Goal: Check status: Check status

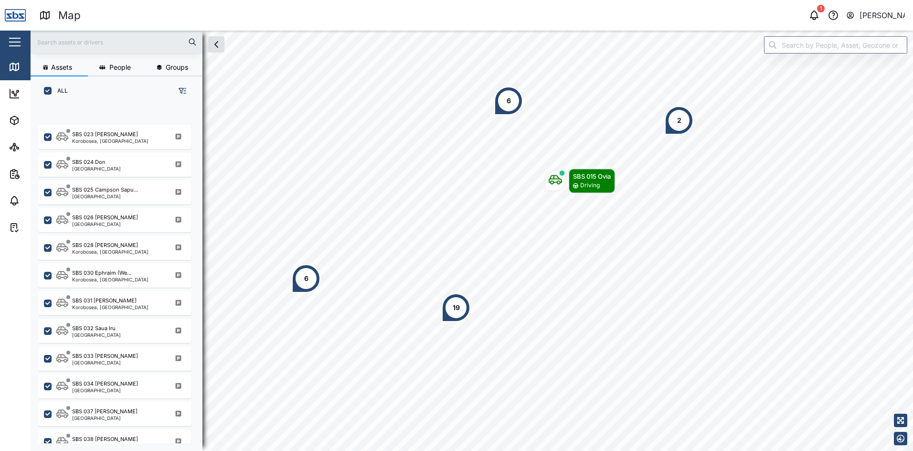
scroll to position [933, 0]
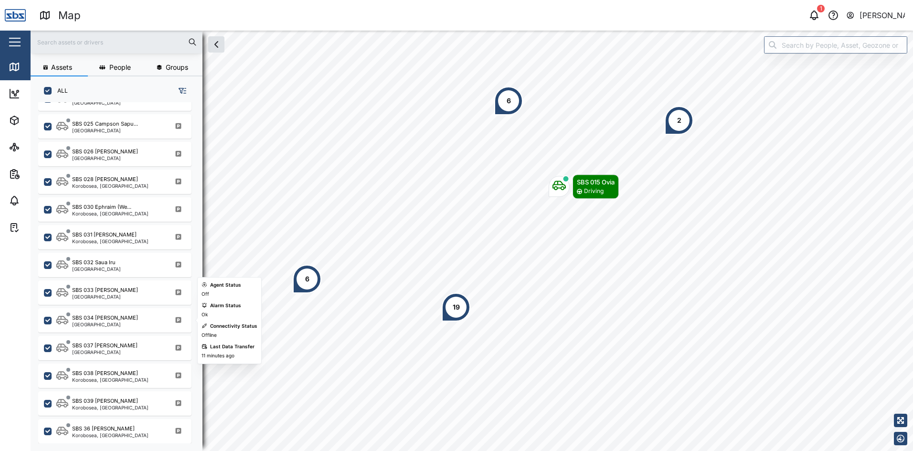
click at [93, 319] on div "SBS 034 [PERSON_NAME]" at bounding box center [105, 318] width 66 height 8
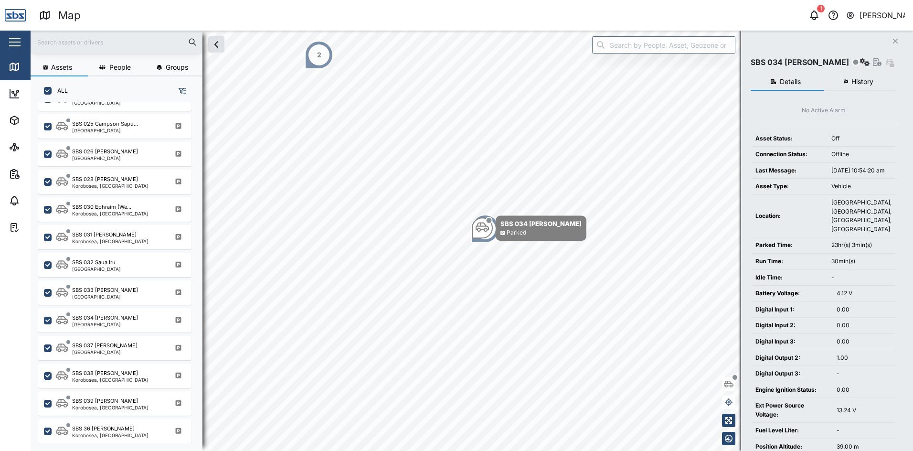
click at [865, 82] on span "History" at bounding box center [863, 81] width 22 height 7
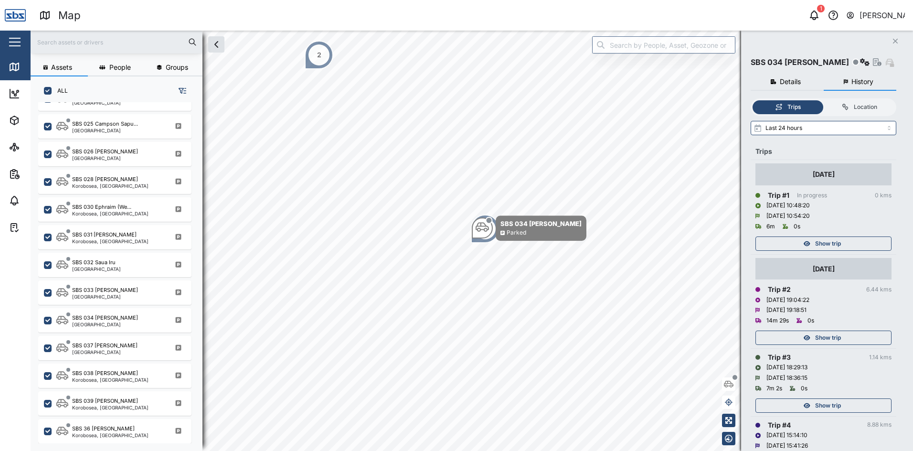
click at [820, 244] on span "Show trip" at bounding box center [828, 243] width 26 height 13
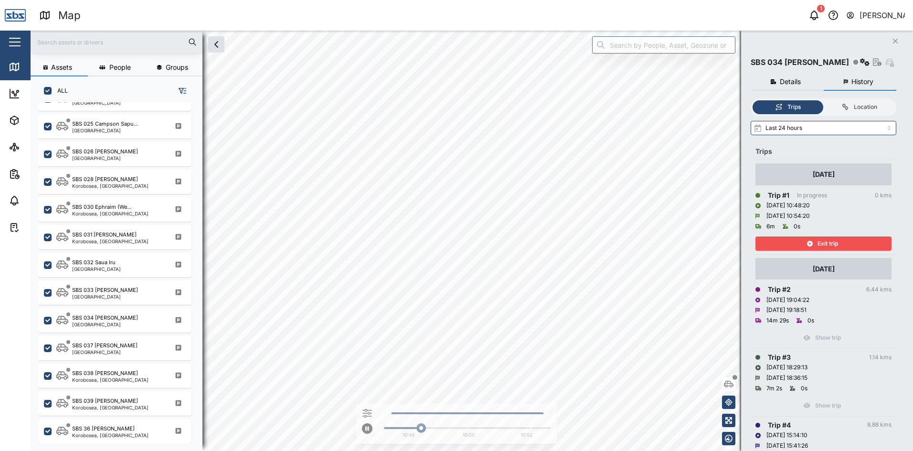
click at [820, 244] on span "Exit trip" at bounding box center [828, 243] width 21 height 13
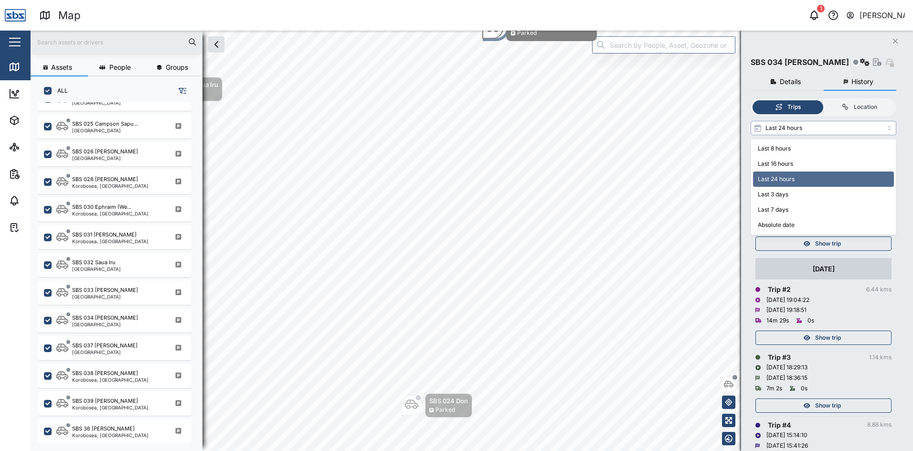
click at [890, 128] on input "Last 24 hours" at bounding box center [824, 128] width 146 height 14
type input "Last 3 days"
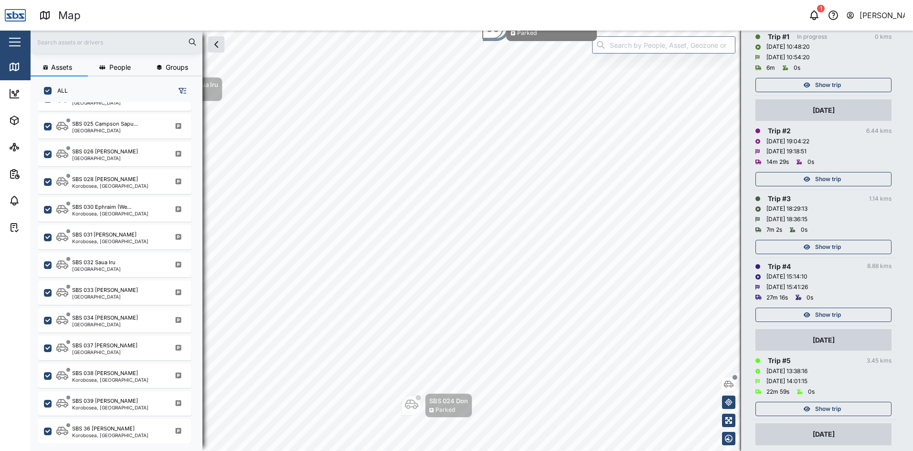
scroll to position [143, 0]
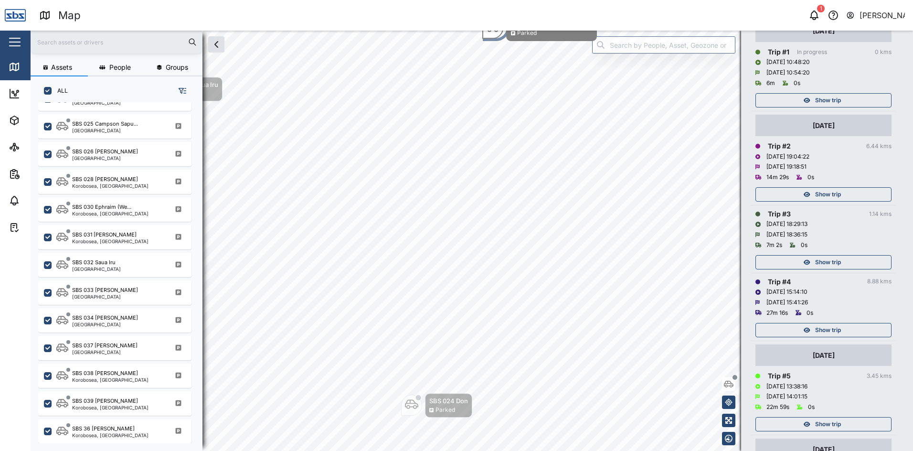
click at [837, 332] on span "Show trip" at bounding box center [828, 329] width 26 height 13
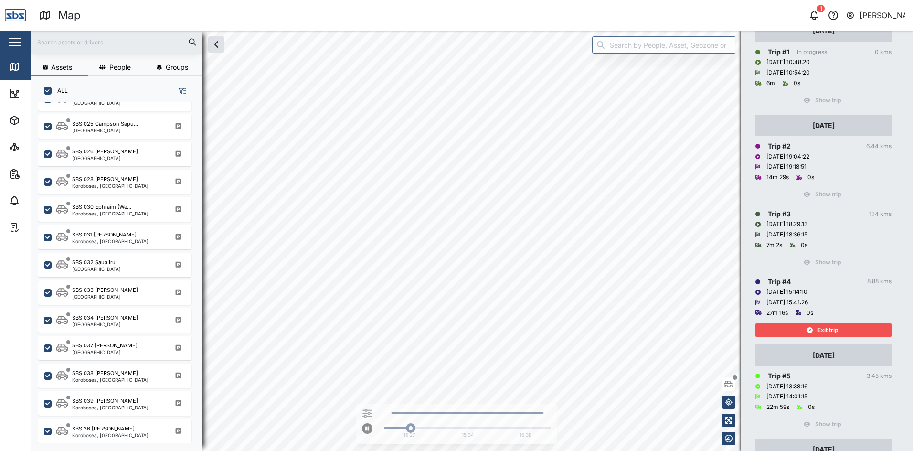
click at [837, 331] on span "Exit trip" at bounding box center [828, 329] width 21 height 13
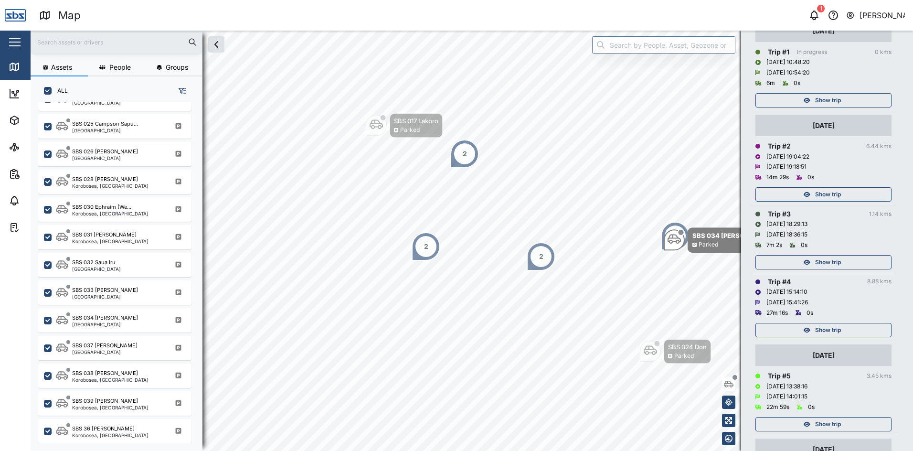
click at [836, 261] on span "Show trip" at bounding box center [828, 262] width 26 height 13
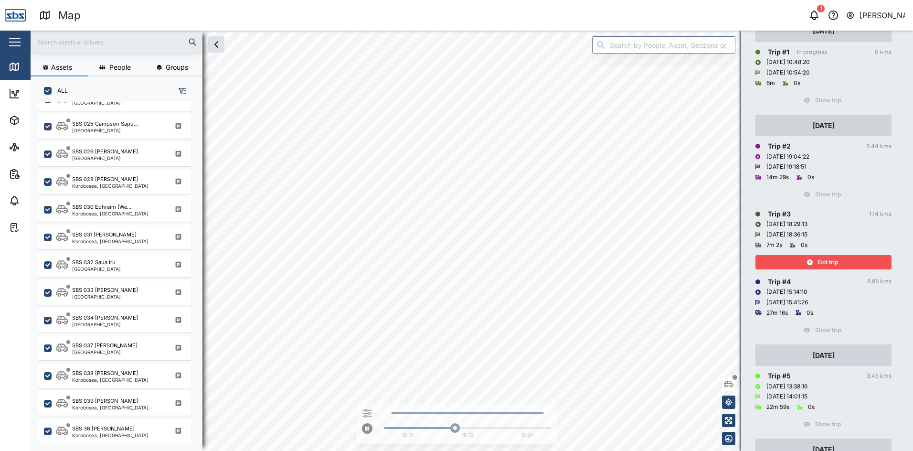
click at [836, 261] on span "Exit trip" at bounding box center [828, 262] width 21 height 13
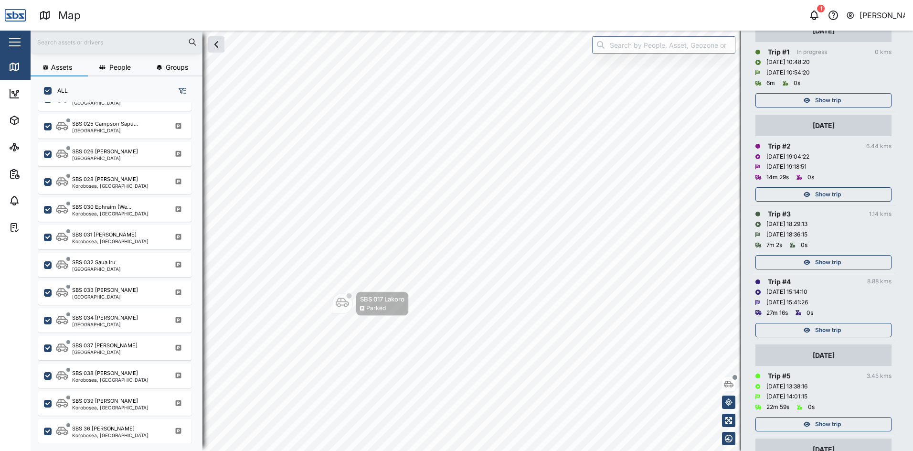
click at [813, 193] on div "Show trip" at bounding box center [822, 194] width 124 height 13
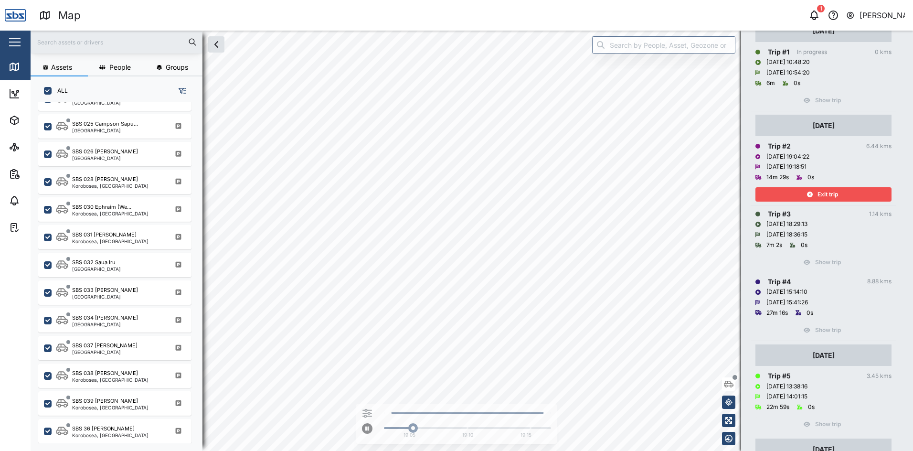
click at [813, 193] on icon "button" at bounding box center [810, 195] width 6 height 6
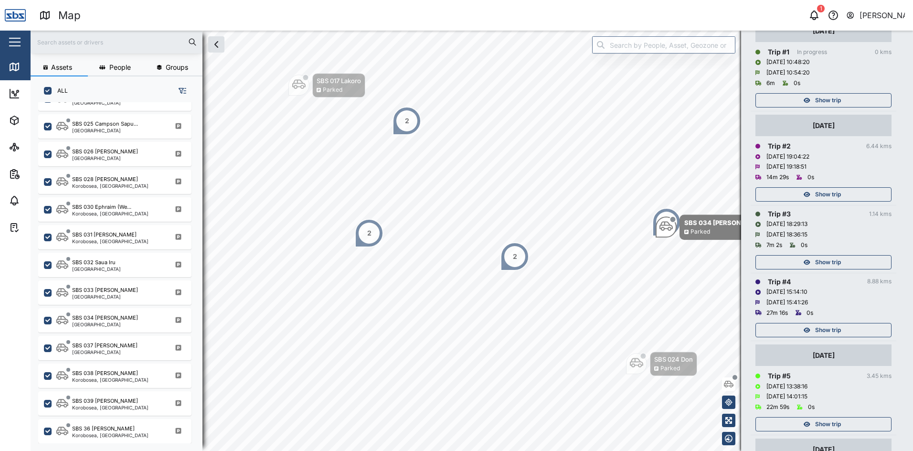
click at [820, 331] on span "Show trip" at bounding box center [828, 329] width 26 height 13
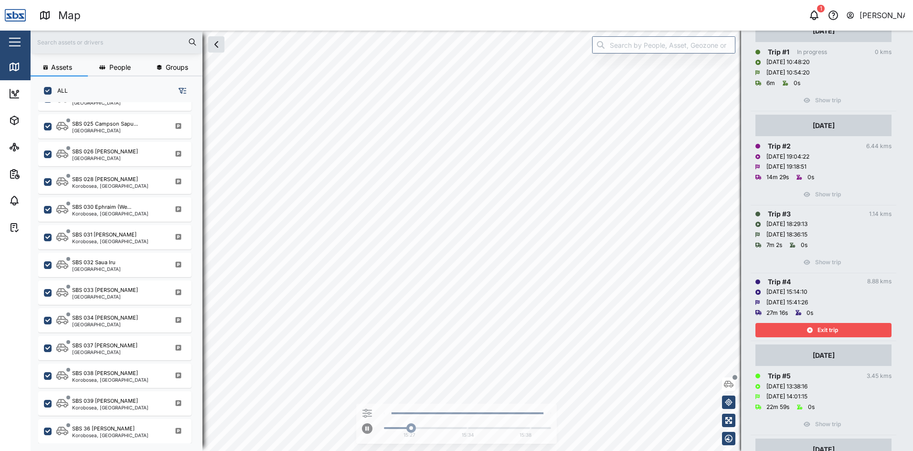
click at [820, 331] on span "Exit trip" at bounding box center [828, 329] width 21 height 13
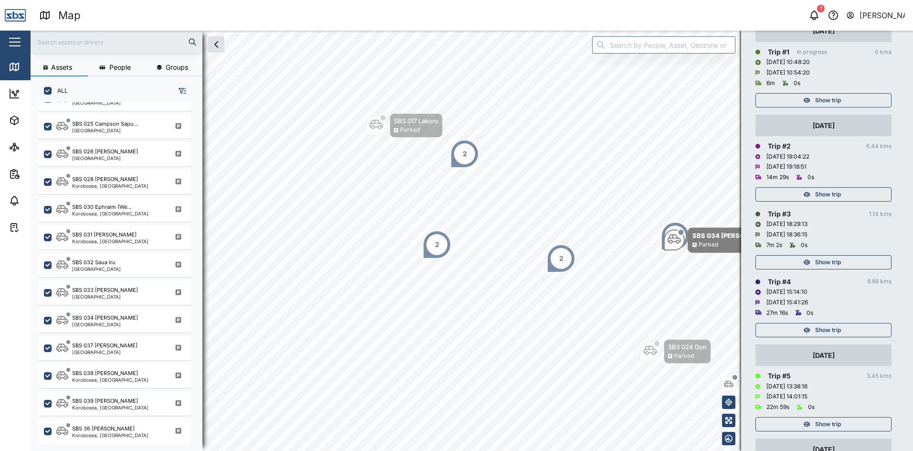
click at [822, 265] on span "Show trip" at bounding box center [828, 262] width 26 height 13
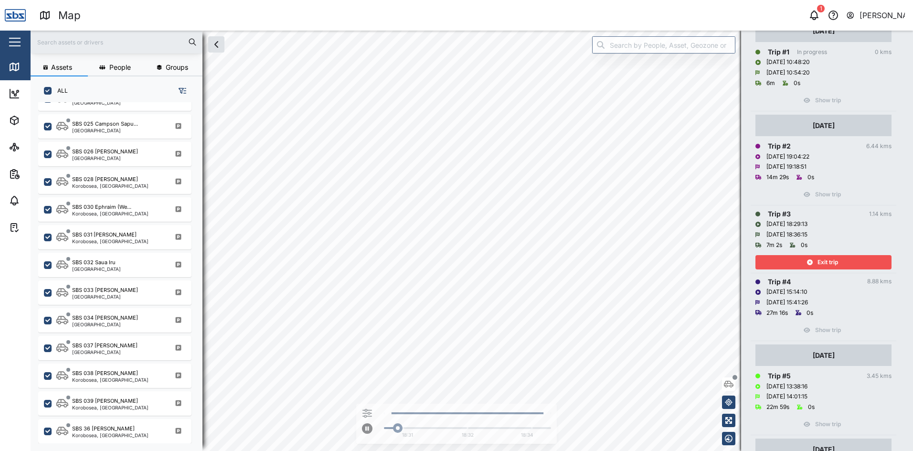
click at [822, 265] on span "Exit trip" at bounding box center [828, 262] width 21 height 13
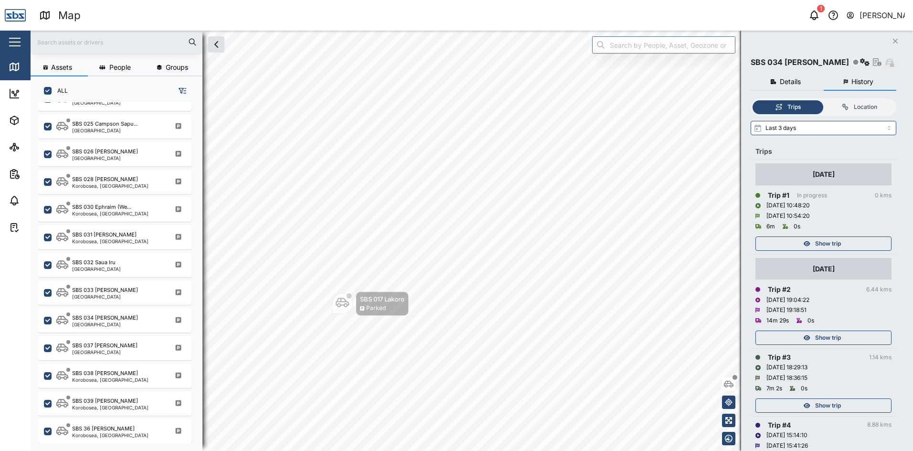
click at [898, 42] on icon "Close" at bounding box center [896, 41] width 6 height 8
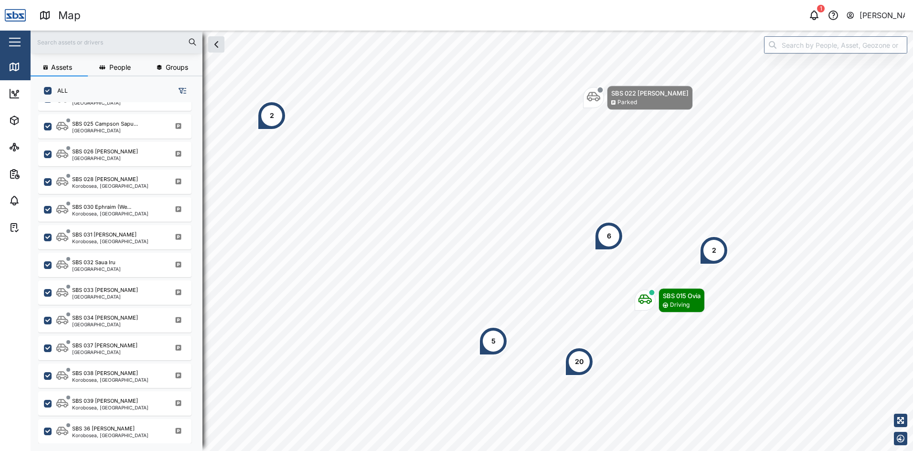
click at [275, 115] on div "2" at bounding box center [271, 115] width 29 height 29
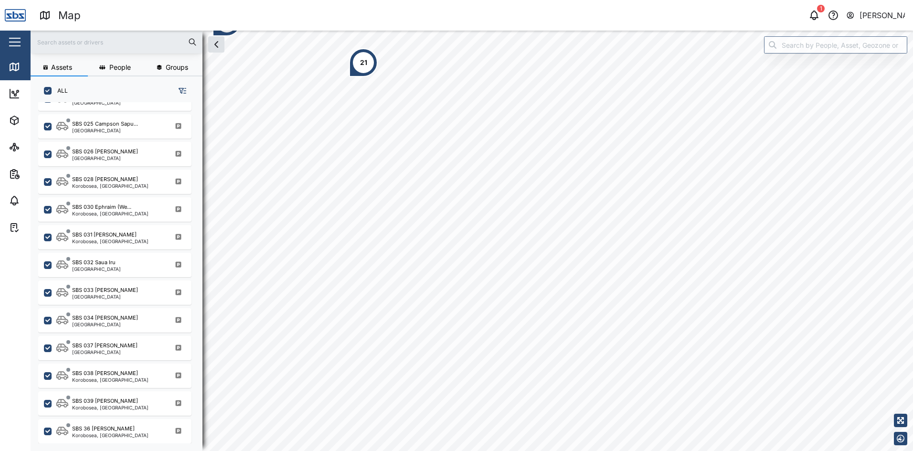
click at [592, 0] on html "Map 1 [PERSON_NAME] Close Map Dashboard Assets ATS Camera Generator Tanks Vehic…" at bounding box center [456, 225] width 913 height 451
